Goal: Task Accomplishment & Management: Manage account settings

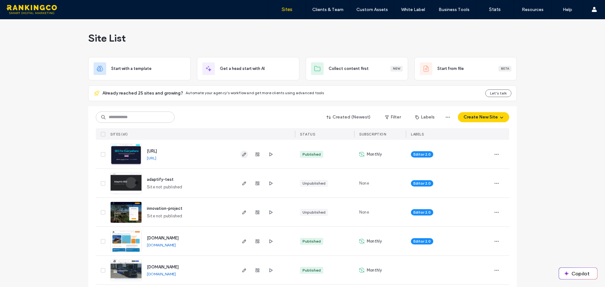
click at [244, 156] on icon "button" at bounding box center [244, 154] width 5 height 5
